Goal: Entertainment & Leisure: Consume media (video, audio)

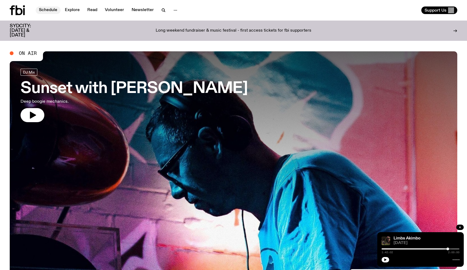
click at [47, 11] on link "Schedule" at bounding box center [48, 10] width 25 height 8
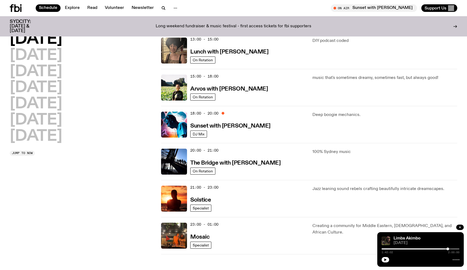
scroll to position [124, 0]
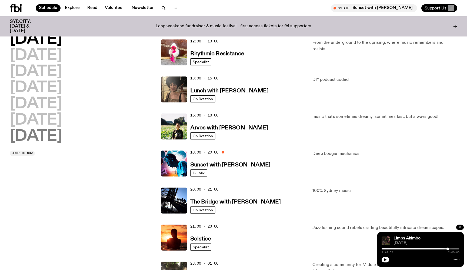
click at [29, 137] on h2 "[DATE]" at bounding box center [36, 136] width 52 height 15
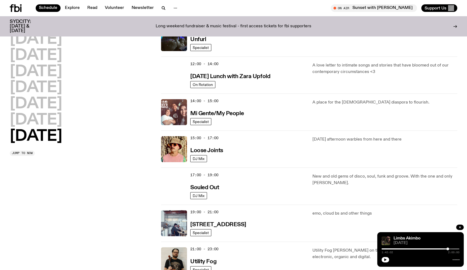
scroll to position [219, 0]
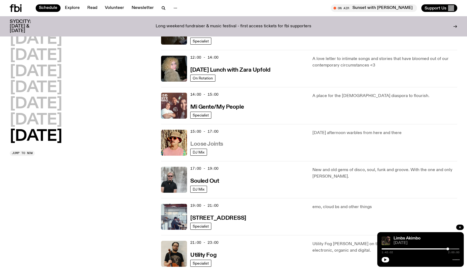
click at [204, 144] on h3 "Loose Joints" at bounding box center [206, 144] width 33 height 6
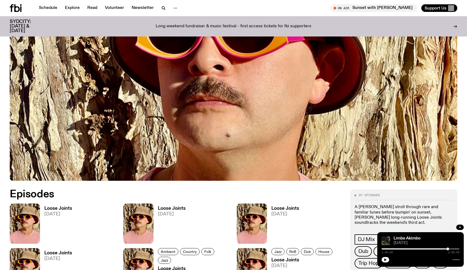
scroll to position [218, 0]
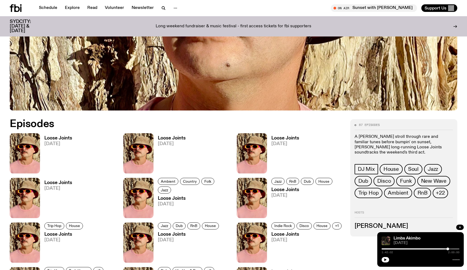
click at [45, 142] on span "[DATE]" at bounding box center [58, 144] width 28 height 5
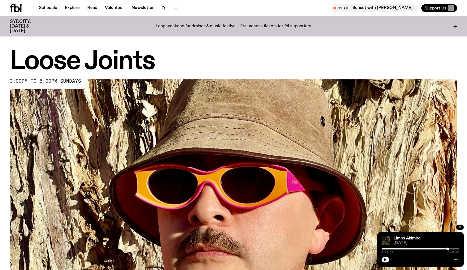
scroll to position [218, 0]
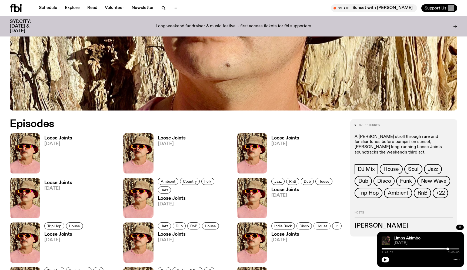
click at [167, 139] on h3 "Loose Joints" at bounding box center [172, 138] width 28 height 5
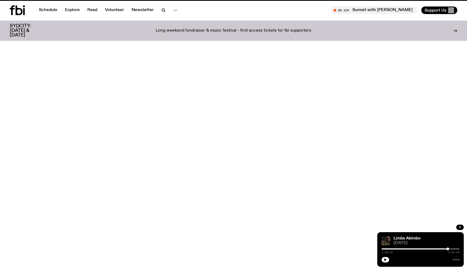
scroll to position [218, 0]
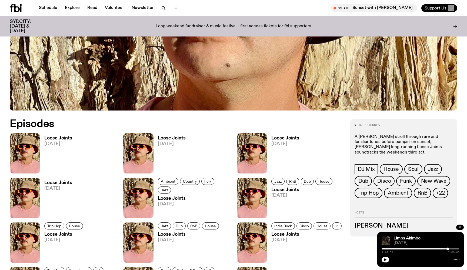
click at [289, 138] on h3 "Loose Joints" at bounding box center [285, 138] width 28 height 5
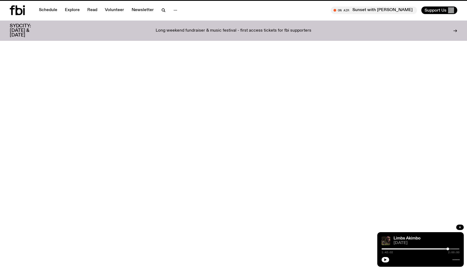
scroll to position [218, 0]
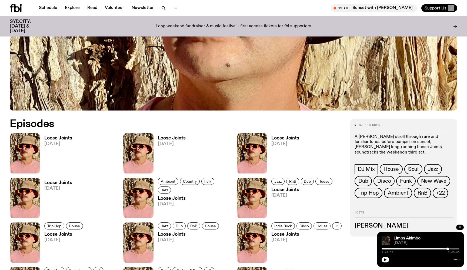
click at [53, 186] on span "[DATE]" at bounding box center [58, 188] width 28 height 5
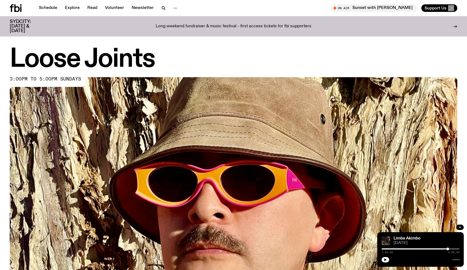
scroll to position [218, 0]
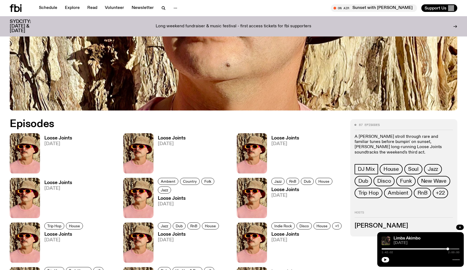
click at [56, 136] on h3 "Loose Joints" at bounding box center [58, 138] width 28 height 5
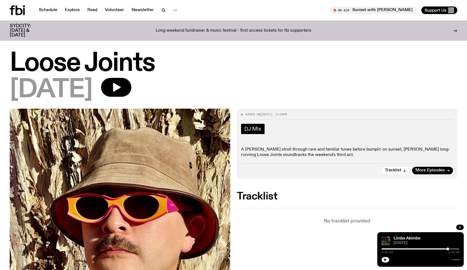
click at [257, 129] on span "DJ Mix" at bounding box center [252, 129] width 17 height 6
click at [122, 90] on icon "button" at bounding box center [116, 87] width 11 height 11
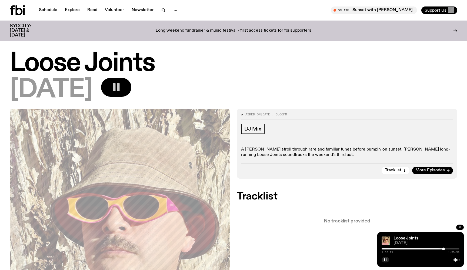
drag, startPoint x: 382, startPoint y: 249, endPoint x: 443, endPoint y: 251, distance: 61.3
click at [443, 251] on div "1:35:23 1:59:58" at bounding box center [420, 250] width 78 height 6
click at [446, 248] on div at bounding box center [444, 248] width 3 height 3
click at [448, 248] on div at bounding box center [448, 248] width 3 height 3
click at [450, 249] on div at bounding box center [450, 248] width 3 height 3
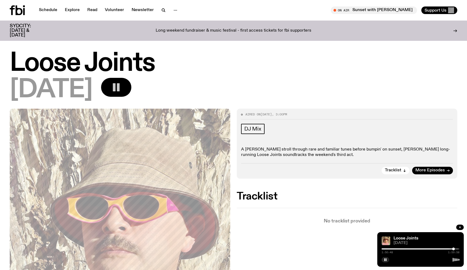
click at [453, 248] on div at bounding box center [453, 248] width 3 height 3
click at [455, 248] on div at bounding box center [455, 248] width 3 height 3
drag, startPoint x: 455, startPoint y: 248, endPoint x: 430, endPoint y: 250, distance: 25.4
click at [430, 250] on div "1:15:49 1:59:58" at bounding box center [420, 250] width 78 height 6
click at [431, 249] on div at bounding box center [431, 248] width 3 height 3
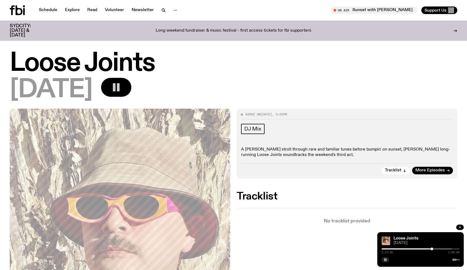
click at [387, 259] on button "button" at bounding box center [385, 259] width 8 height 5
